Goal: Transaction & Acquisition: Download file/media

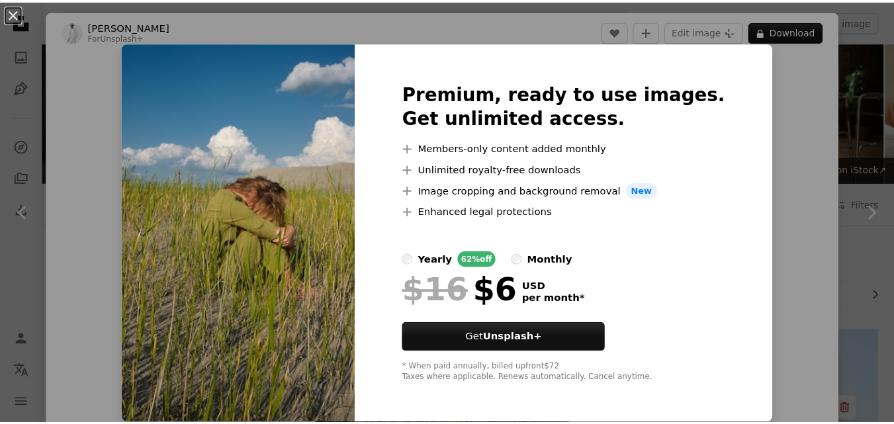
scroll to position [174, 0]
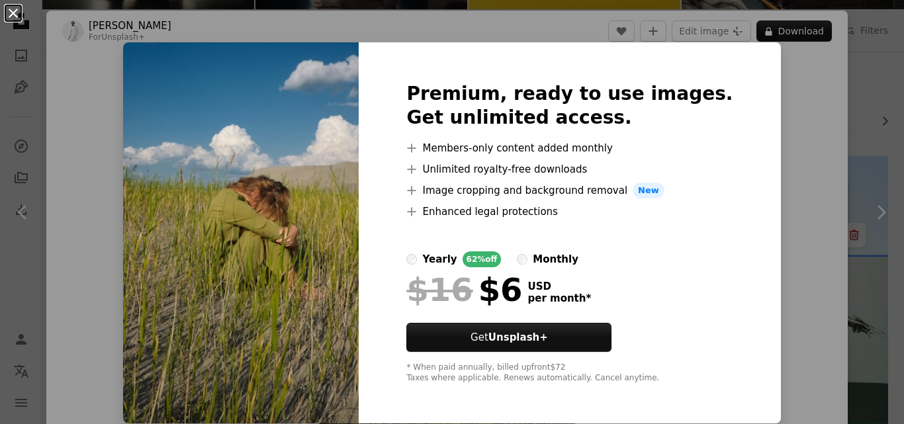
click at [13, 12] on button "An X shape" at bounding box center [13, 13] width 16 height 16
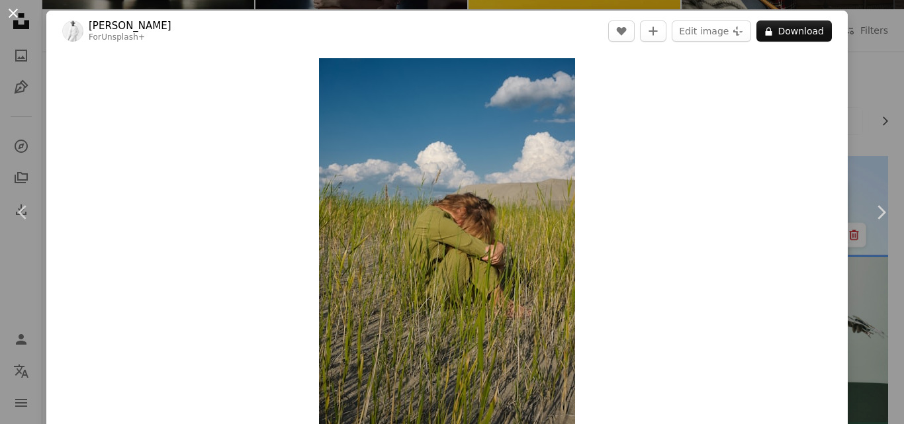
click at [13, 11] on button "An X shape" at bounding box center [13, 13] width 16 height 16
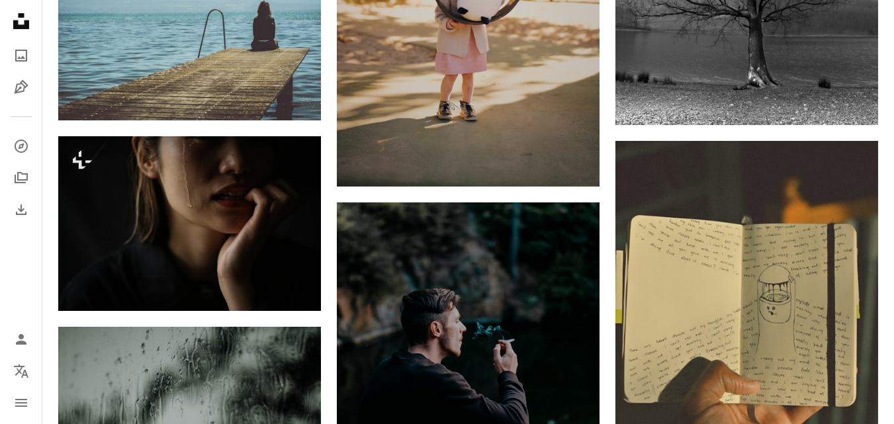
scroll to position [2342, 0]
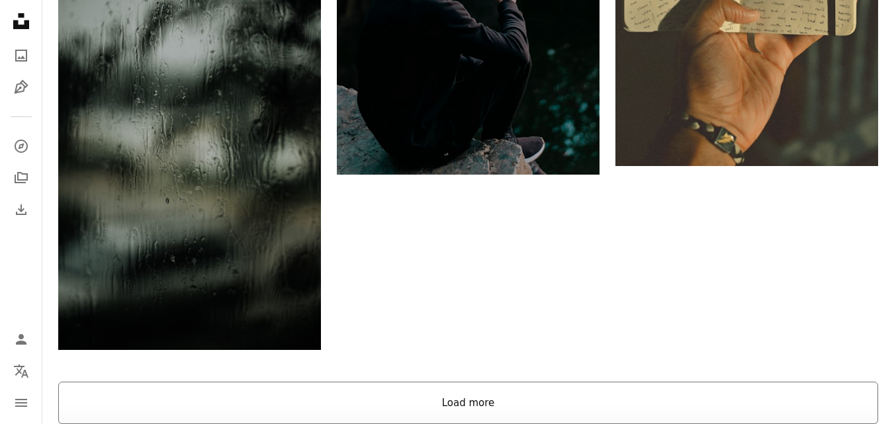
click at [487, 382] on button "Load more" at bounding box center [468, 403] width 820 height 42
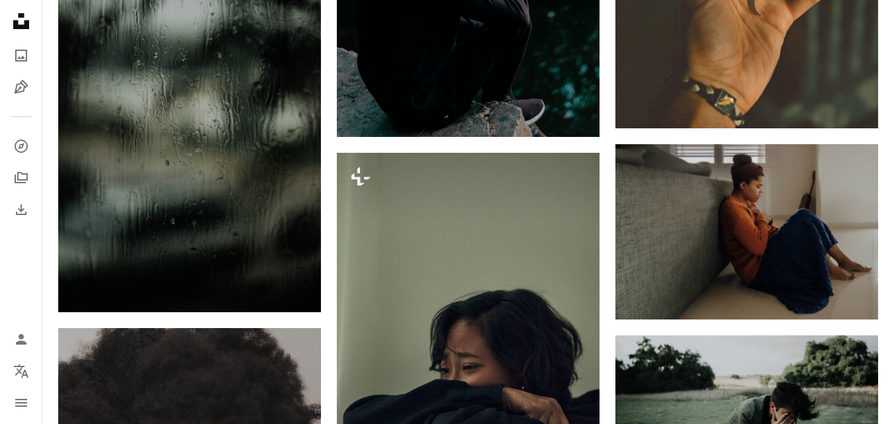
scroll to position [2394, 0]
